Goal: Information Seeking & Learning: Learn about a topic

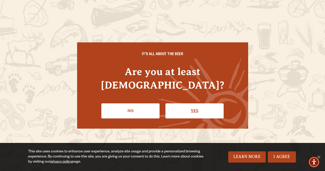
click at [193, 103] on link "Yes" at bounding box center [194, 110] width 58 height 15
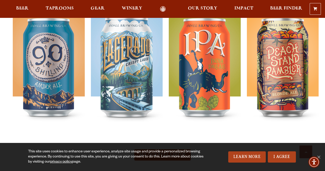
scroll to position [212, 0]
click at [280, 156] on link "I Agree" at bounding box center [281, 156] width 28 height 11
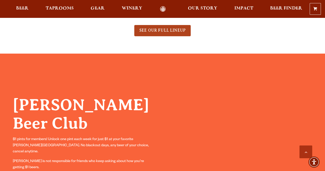
scroll to position [331, 0]
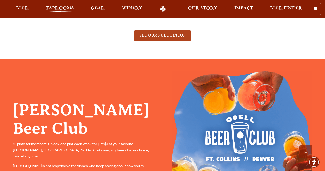
click at [60, 10] on span "Taprooms" at bounding box center [60, 8] width 28 height 4
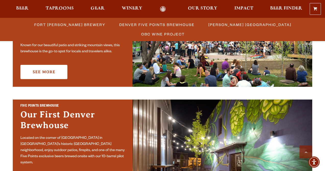
scroll to position [200, 0]
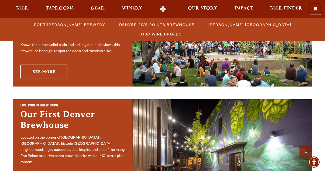
click at [52, 67] on link "See More" at bounding box center [43, 72] width 47 height 14
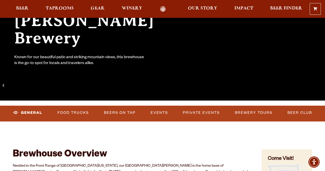
scroll to position [107, 0]
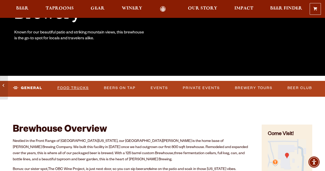
click at [73, 90] on link "Food Trucks" at bounding box center [72, 88] width 35 height 12
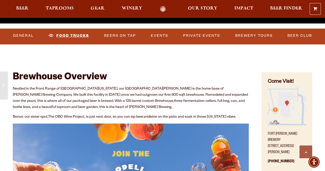
scroll to position [116, 0]
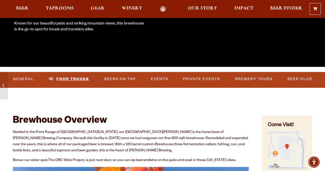
click at [82, 79] on link "Food Trucks" at bounding box center [68, 79] width 45 height 12
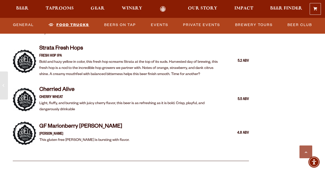
scroll to position [1067, 0]
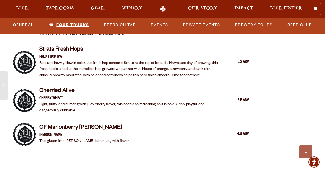
click at [71, 24] on link "Food Trucks" at bounding box center [68, 25] width 45 height 12
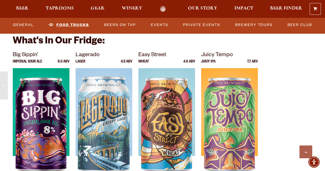
scroll to position [2233, 0]
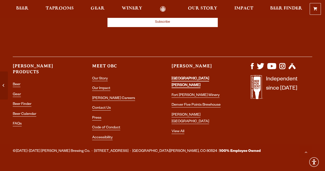
click at [184, 77] on link "[GEOGRAPHIC_DATA][PERSON_NAME]" at bounding box center [189, 82] width 37 height 11
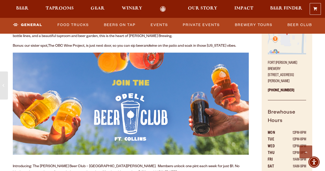
scroll to position [230, 0]
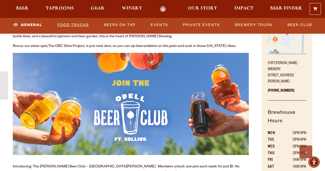
click at [78, 26] on link "Food Trucks" at bounding box center [72, 25] width 35 height 12
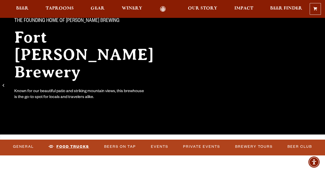
scroll to position [47, 0]
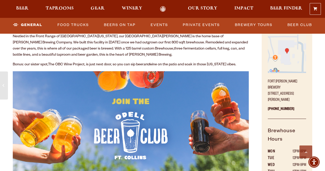
scroll to position [212, 0]
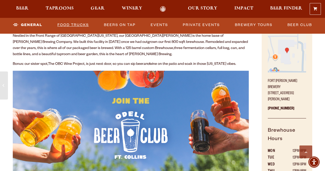
click at [70, 28] on link "Food Trucks" at bounding box center [72, 25] width 35 height 12
click at [70, 28] on link "Food Trucks" at bounding box center [68, 25] width 45 height 12
click at [19, 25] on link "General" at bounding box center [23, 25] width 25 height 12
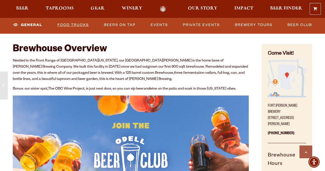
click at [56, 23] on link "Food Trucks" at bounding box center [72, 25] width 35 height 12
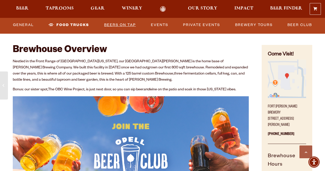
click at [118, 26] on link "Beers on Tap" at bounding box center [120, 25] width 36 height 12
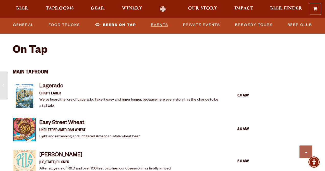
click at [163, 28] on link "Events" at bounding box center [159, 25] width 21 height 12
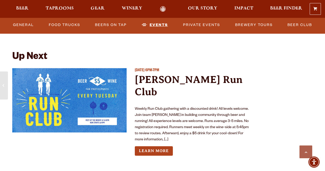
scroll to position [1856, 0]
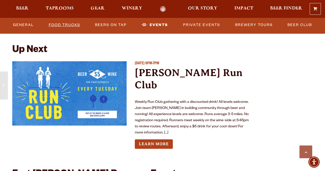
click at [68, 25] on link "Food Trucks" at bounding box center [64, 25] width 35 height 12
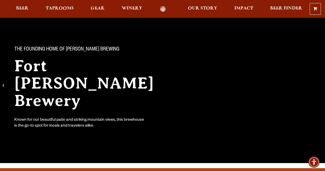
scroll to position [0, 0]
